Goal: Information Seeking & Learning: Learn about a topic

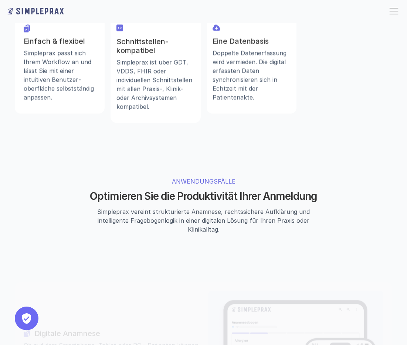
scroll to position [678, 0]
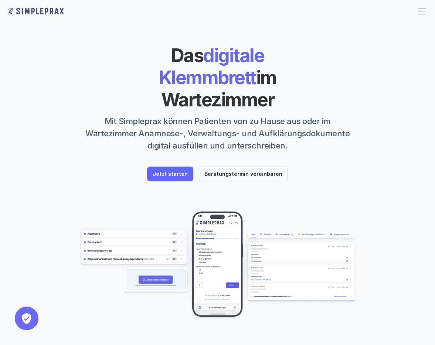
click at [115, 115] on p "Mit Simpleprax können Patienten von zu Hause aus oder im Wartezimmer Anamnese-,…" at bounding box center [217, 133] width 277 height 37
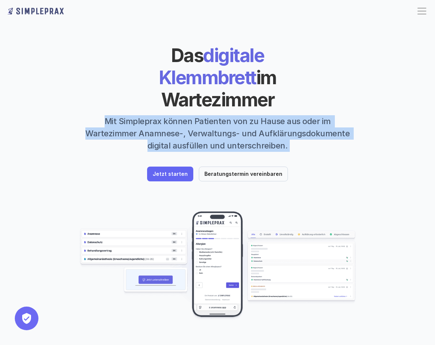
click at [115, 115] on p "Mit Simpleprax können Patienten von zu Hause aus oder im Wartezimmer Anamnese-,…" at bounding box center [217, 133] width 277 height 37
click at [122, 115] on p "Mit Simpleprax können Patienten von zu Hause aus oder im Wartezimmer Anamnese-,…" at bounding box center [217, 133] width 277 height 37
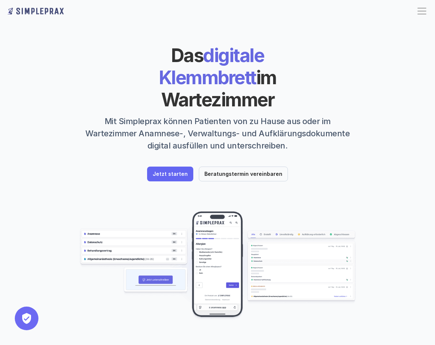
click at [116, 115] on p "Mit Simpleprax können Patienten von zu Hause aus oder im Wartezimmer Anamnese-,…" at bounding box center [217, 133] width 277 height 37
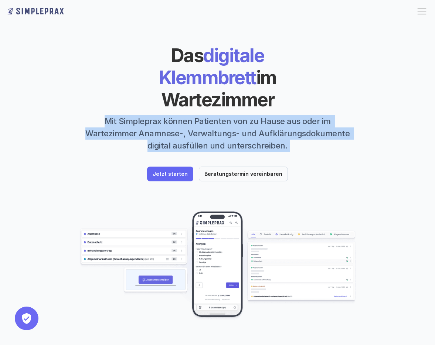
click at [116, 115] on p "Mit Simpleprax können Patienten von zu Hause aus oder im Wartezimmer Anamnese-,…" at bounding box center [217, 133] width 277 height 37
click at [127, 115] on p "Mit Simpleprax können Patienten von zu Hause aus oder im Wartezimmer Anamnese-,…" at bounding box center [217, 133] width 277 height 37
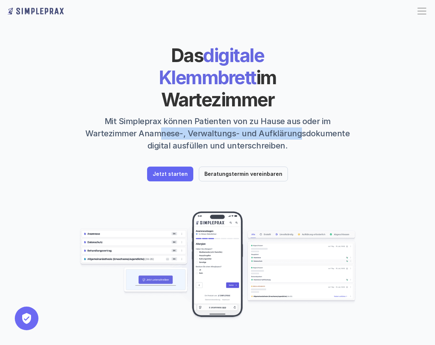
drag, startPoint x: 108, startPoint y: 111, endPoint x: 244, endPoint y: 115, distance: 135.8
click at [245, 115] on p "Mit Simpleprax können Patienten von zu Hause aus oder im Wartezimmer Anamnese-,…" at bounding box center [217, 133] width 277 height 37
click at [244, 115] on p "Mit Simpleprax können Patienten von zu Hause aus oder im Wartezimmer Anamnese-,…" at bounding box center [217, 133] width 277 height 37
click at [234, 115] on p "Mit Simpleprax können Patienten von zu Hause aus oder im Wartezimmer Anamnese-,…" at bounding box center [217, 133] width 277 height 37
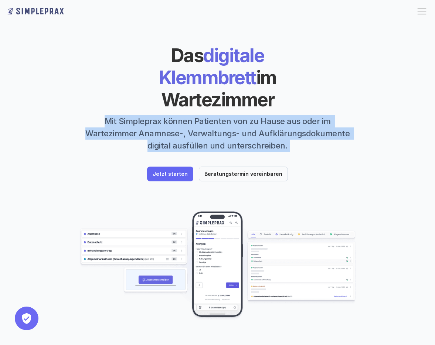
click at [234, 115] on p "Mit Simpleprax können Patienten von zu Hause aus oder im Wartezimmer Anamnese-,…" at bounding box center [217, 133] width 277 height 37
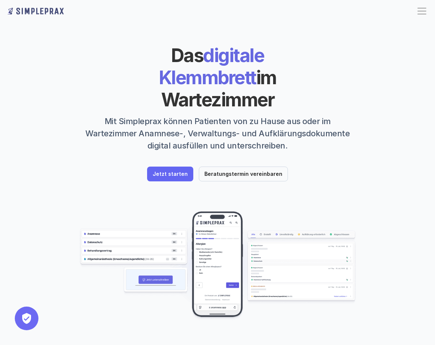
click at [216, 115] on p "Mit Simpleprax können Patienten von zu Hause aus oder im Wartezimmer Anamnese-,…" at bounding box center [217, 133] width 277 height 37
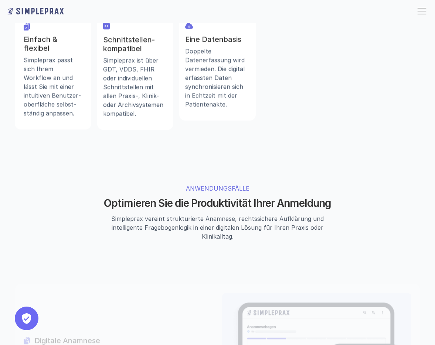
scroll to position [639, 0]
